Goal: Task Accomplishment & Management: Complete application form

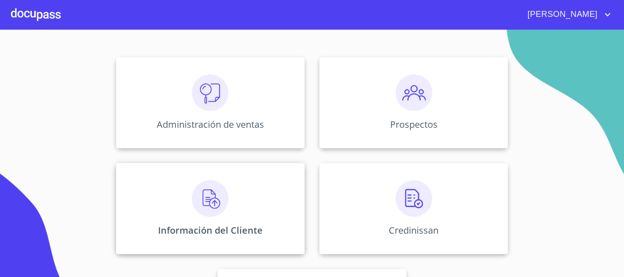
scroll to position [182, 0]
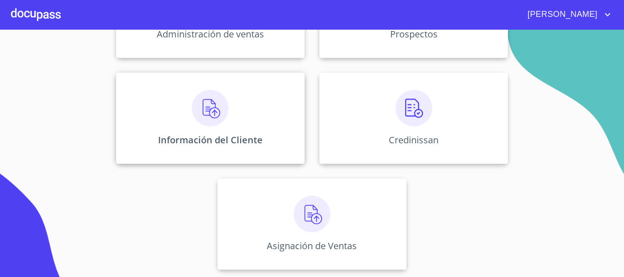
click at [214, 127] on div "Información del Cliente" at bounding box center [210, 118] width 189 height 91
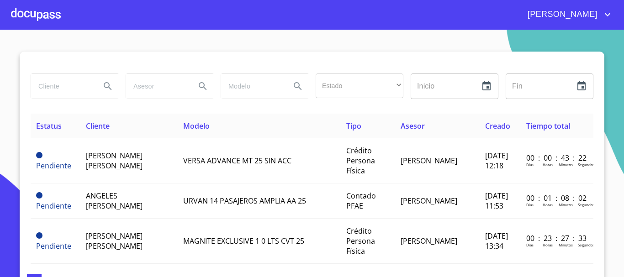
click at [58, 90] on input "search" at bounding box center [62, 86] width 62 height 25
type input "YEDIT"
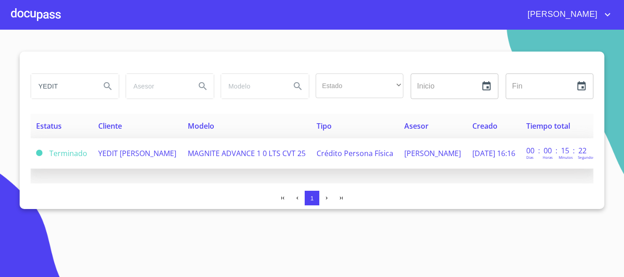
click at [126, 157] on span "YEDIT [PERSON_NAME]" at bounding box center [137, 153] width 78 height 10
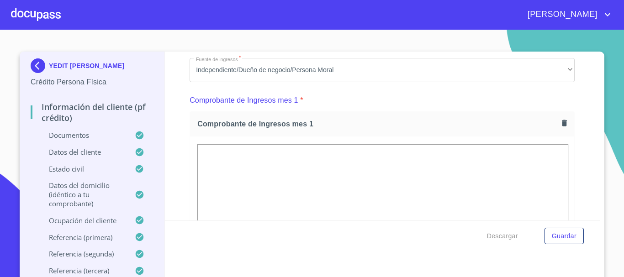
scroll to position [959, 0]
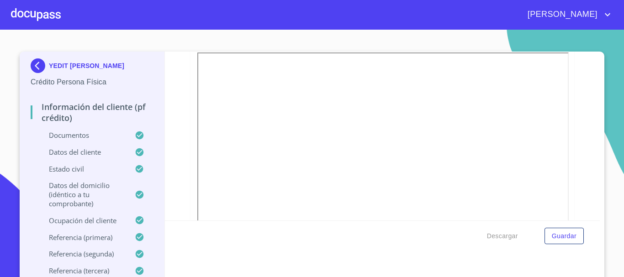
drag, startPoint x: 578, startPoint y: 96, endPoint x: 579, endPoint y: 105, distance: 9.6
click at [579, 105] on div "Información del cliente (PF crédito) Documentos Documento de identificación   *…" at bounding box center [382, 136] width 435 height 169
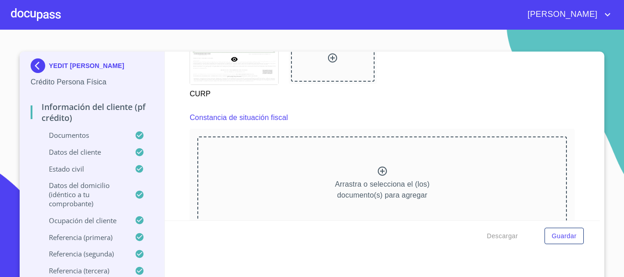
scroll to position [2430, 0]
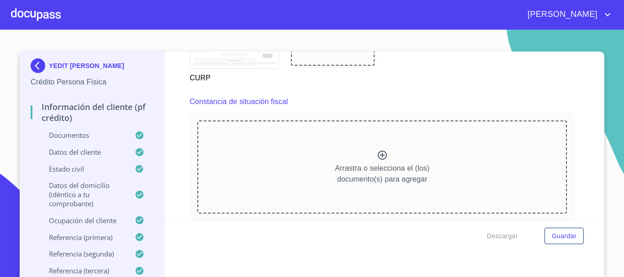
click at [378, 160] on icon at bounding box center [382, 155] width 9 height 9
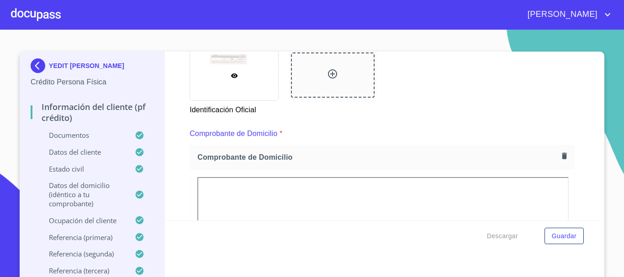
scroll to position [511, 0]
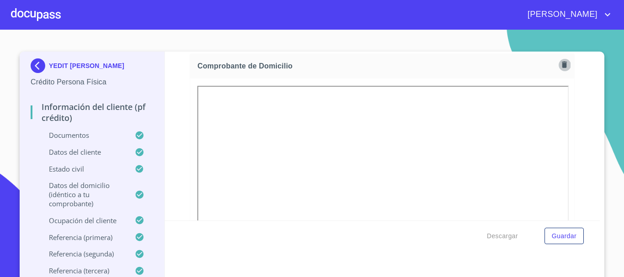
click at [558, 70] on button "button" at bounding box center [564, 64] width 12 height 12
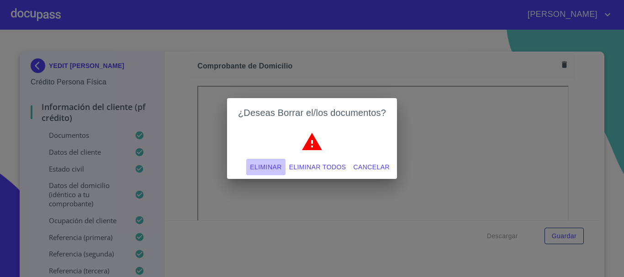
click at [250, 167] on span "Eliminar" at bounding box center [266, 167] width 32 height 11
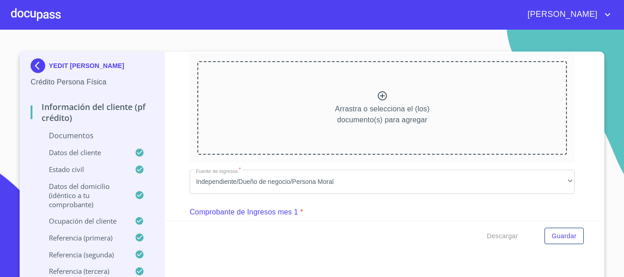
click at [377, 96] on icon at bounding box center [382, 95] width 11 height 11
